Goal: Check status: Check status

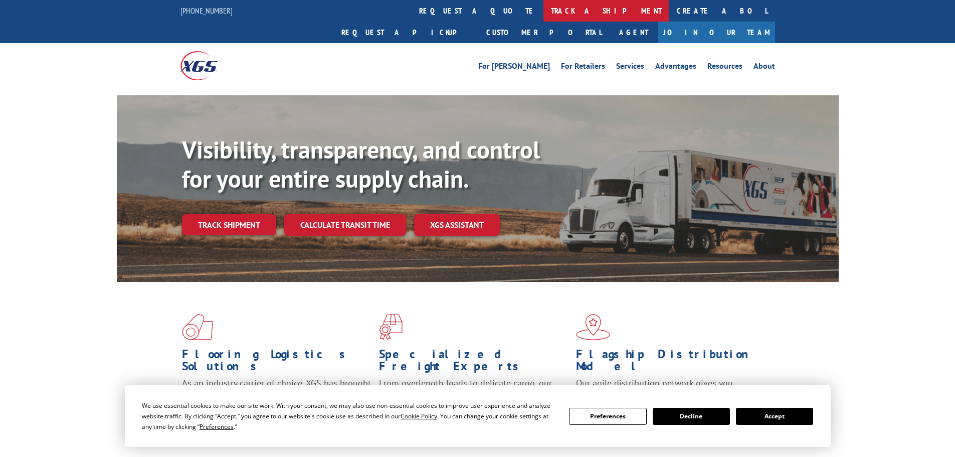
click at [543, 9] on link "track a shipment" at bounding box center [606, 11] width 126 height 22
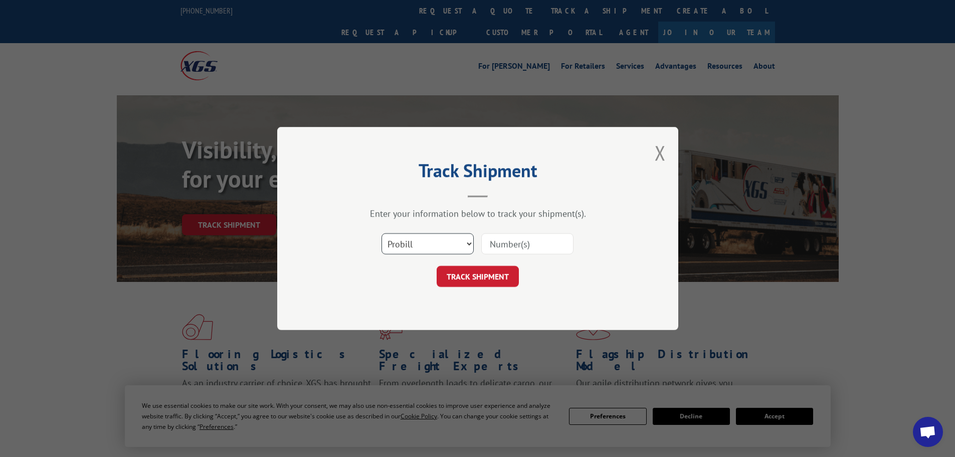
click at [441, 239] on select "Select category... Probill BOL PO" at bounding box center [427, 243] width 92 height 21
select select "bol"
click at [381, 233] on select "Select category... Probill BOL PO" at bounding box center [427, 243] width 92 height 21
click at [497, 245] on input at bounding box center [527, 243] width 92 height 21
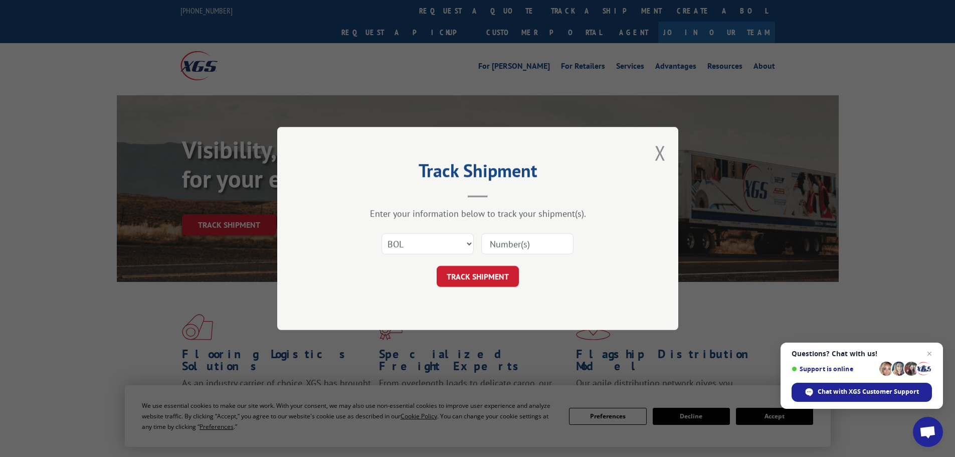
paste input "7046647"
type input "7046647"
click at [477, 278] on button "TRACK SHIPMENT" at bounding box center [478, 276] width 82 height 21
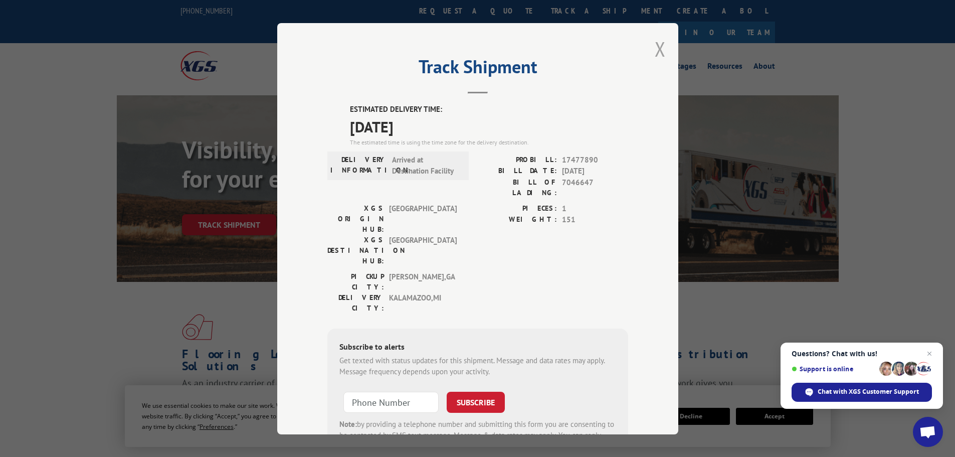
click at [659, 48] on button "Close modal" at bounding box center [660, 49] width 11 height 27
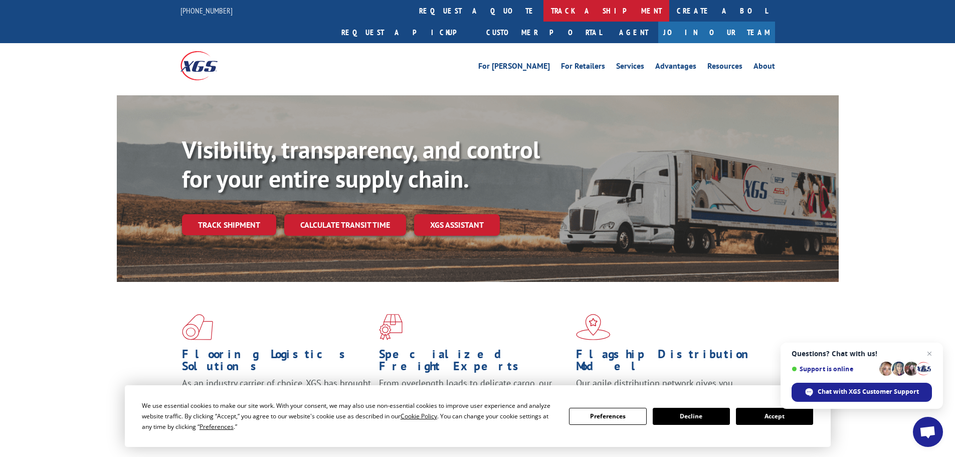
click at [543, 15] on link "track a shipment" at bounding box center [606, 11] width 126 height 22
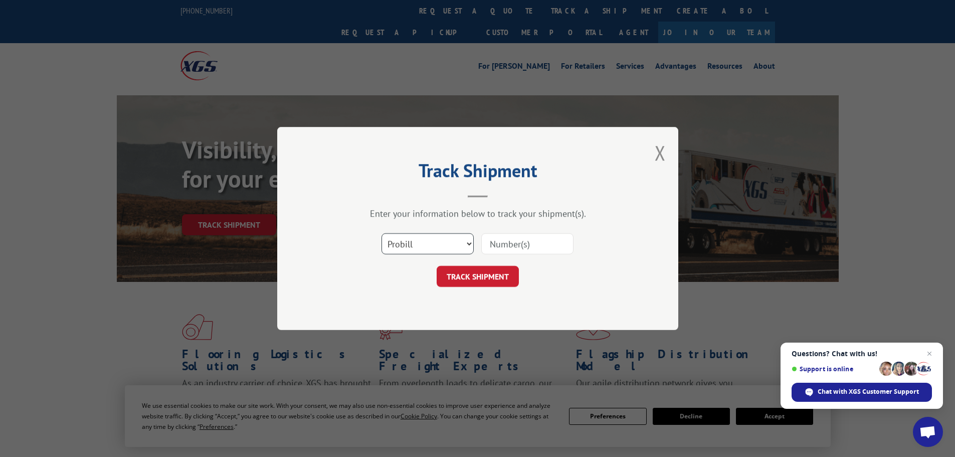
click at [402, 239] on select "Select category... Probill BOL PO" at bounding box center [427, 243] width 92 height 21
select select "bol"
click at [381, 233] on select "Select category... Probill BOL PO" at bounding box center [427, 243] width 92 height 21
click at [502, 241] on input at bounding box center [527, 243] width 92 height 21
paste input "7046637"
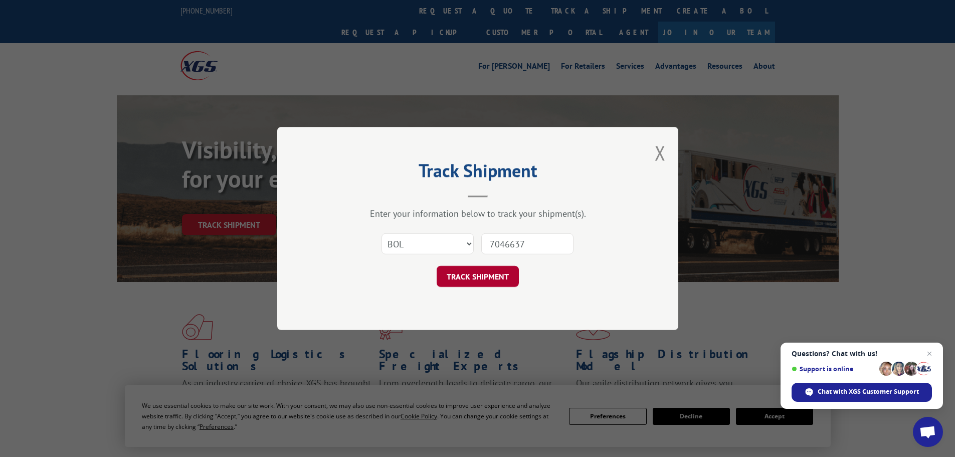
type input "7046637"
click at [490, 280] on button "TRACK SHIPMENT" at bounding box center [478, 276] width 82 height 21
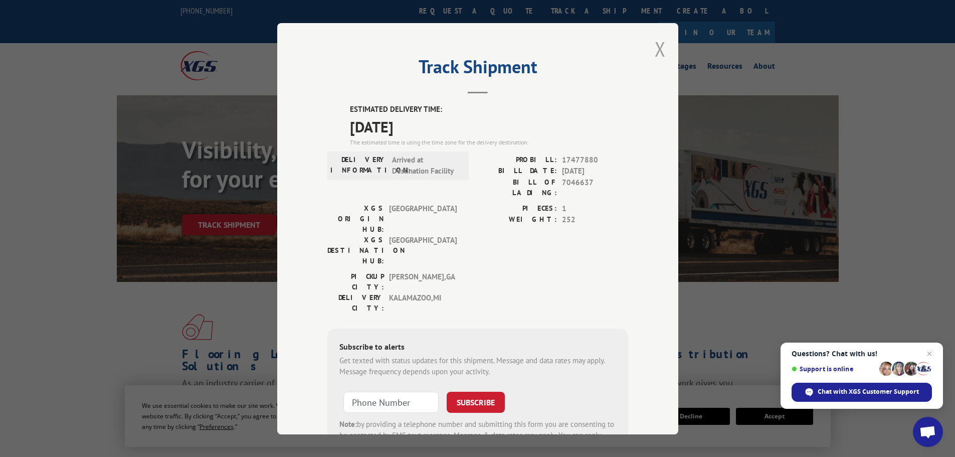
click at [658, 49] on button "Close modal" at bounding box center [660, 49] width 11 height 27
